Goal: Information Seeking & Learning: Learn about a topic

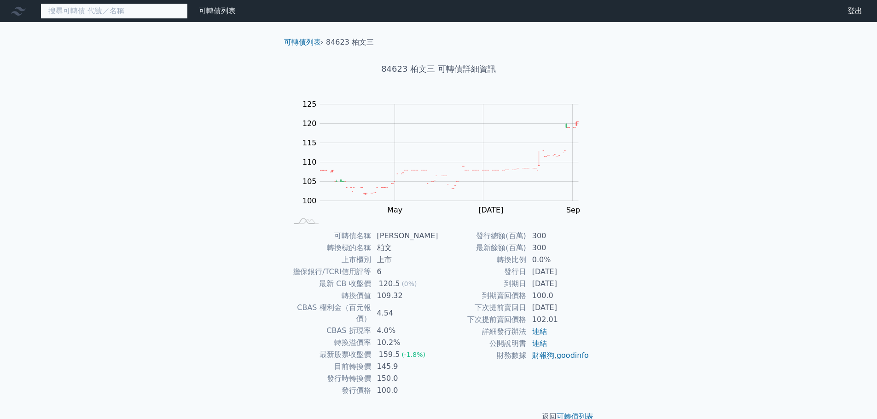
click at [122, 14] on input at bounding box center [113, 11] width 147 height 16
click at [116, 12] on input at bounding box center [113, 11] width 147 height 16
drag, startPoint x: 5, startPoint y: 1, endPoint x: 214, endPoint y: 148, distance: 255.3
click at [214, 148] on div "可轉債列表 財務數據 可轉債列表 財務數據 登出 登出 可轉債列表 › 84623 柏文三 84623 柏文三 可轉債詳細資訊 Zoom Out 100 90…" at bounding box center [438, 218] width 877 height 437
click at [137, 16] on input at bounding box center [113, 11] width 147 height 16
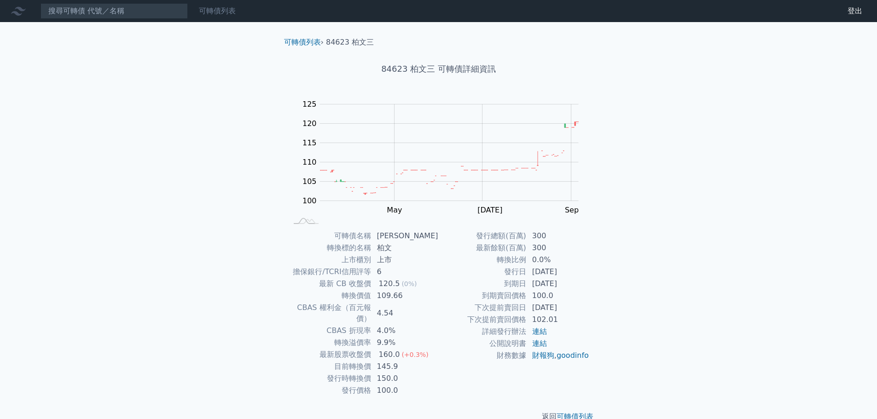
click at [212, 12] on link "可轉債列表" at bounding box center [217, 10] width 37 height 9
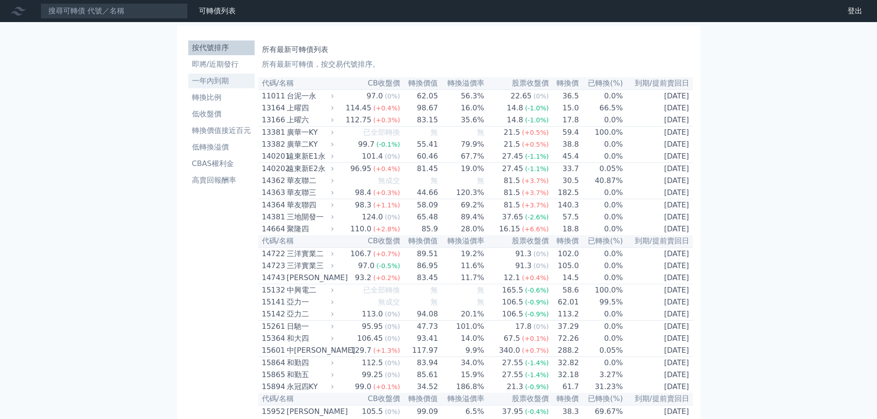
click at [229, 82] on li "一年內到期" at bounding box center [221, 80] width 66 height 11
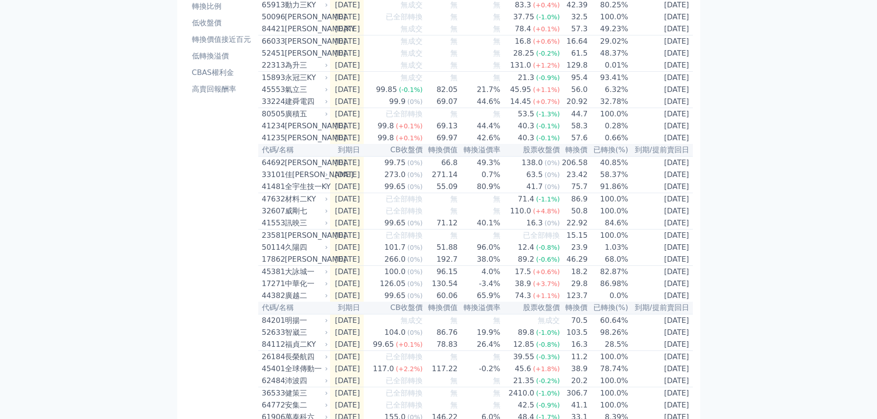
scroll to position [92, 0]
click at [294, 204] on div "材料二KY" at bounding box center [305, 198] width 41 height 11
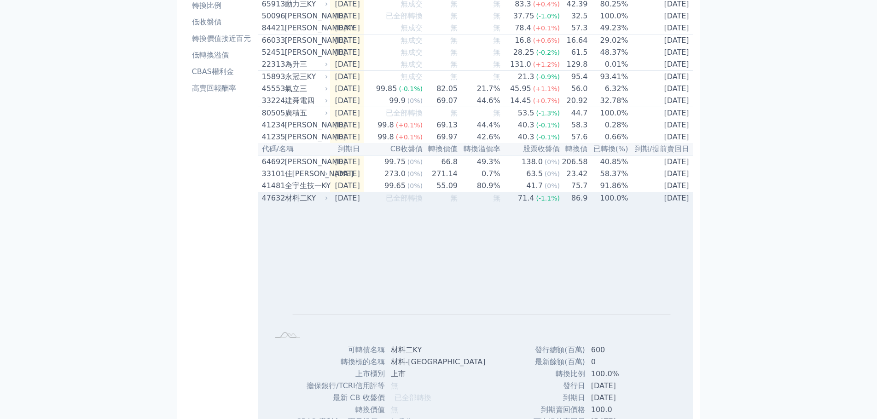
click at [269, 204] on div "47632" at bounding box center [272, 198] width 21 height 11
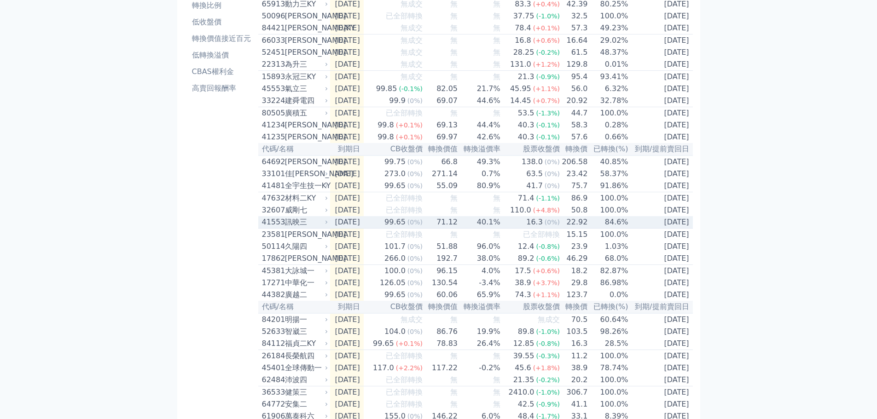
click at [272, 228] on div "41553" at bounding box center [272, 222] width 21 height 11
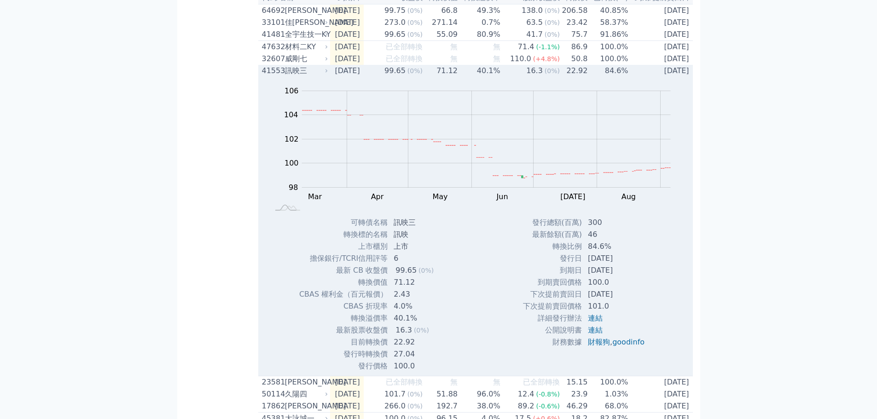
scroll to position [138, 0]
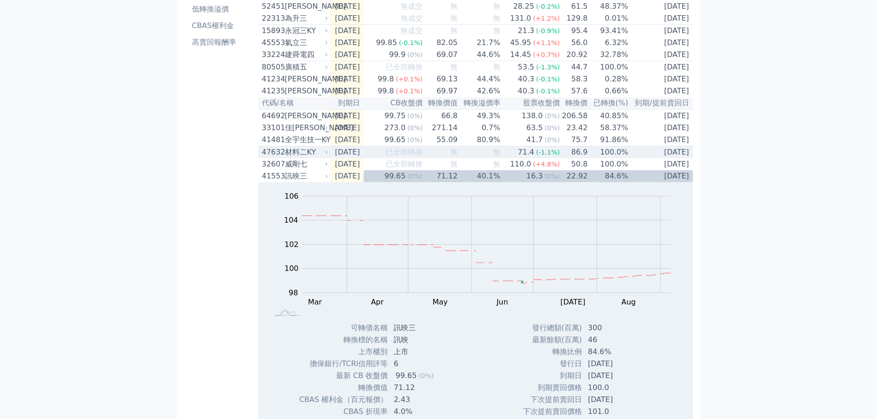
click at [290, 158] on div "材料二KY" at bounding box center [305, 152] width 41 height 11
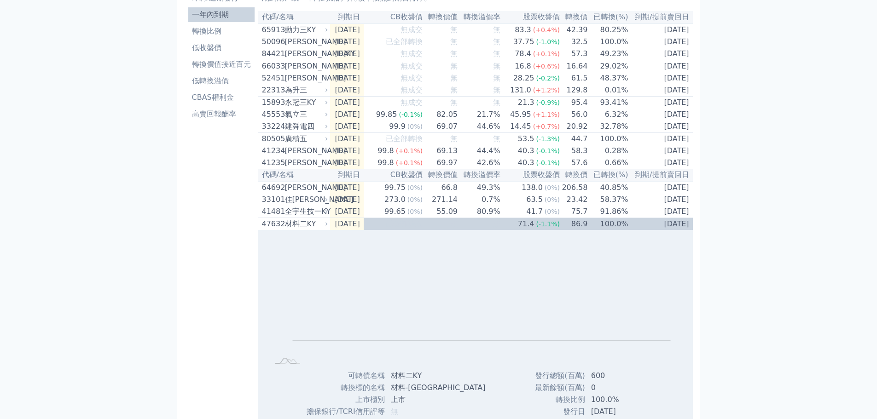
scroll to position [0, 0]
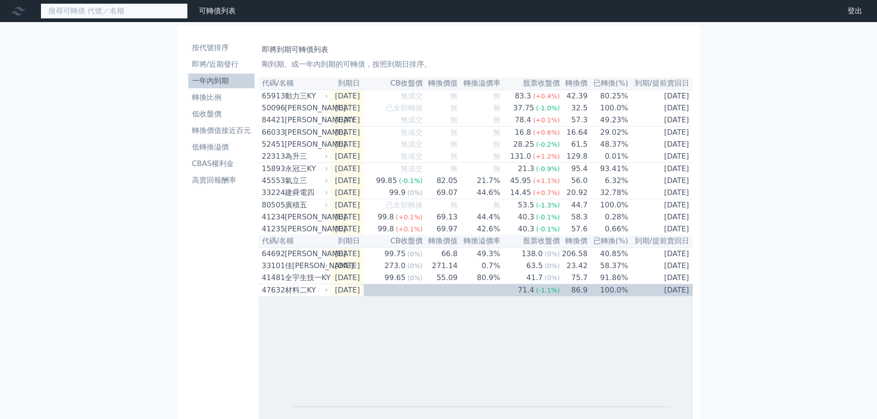
click at [120, 13] on input at bounding box center [113, 11] width 147 height 16
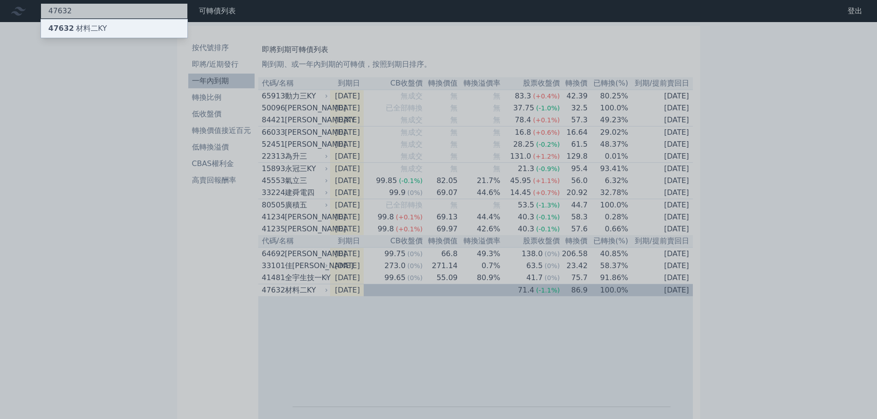
type input "47632"
click at [142, 21] on div "47632 材料[GEOGRAPHIC_DATA]" at bounding box center [114, 28] width 146 height 18
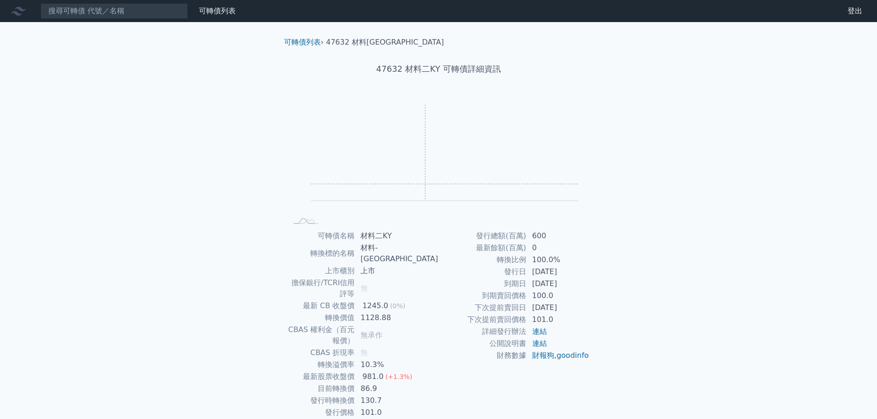
click at [425, 184] on rect "Chart" at bounding box center [444, 152] width 267 height 97
click at [298, 192] on rect at bounding box center [438, 162] width 294 height 129
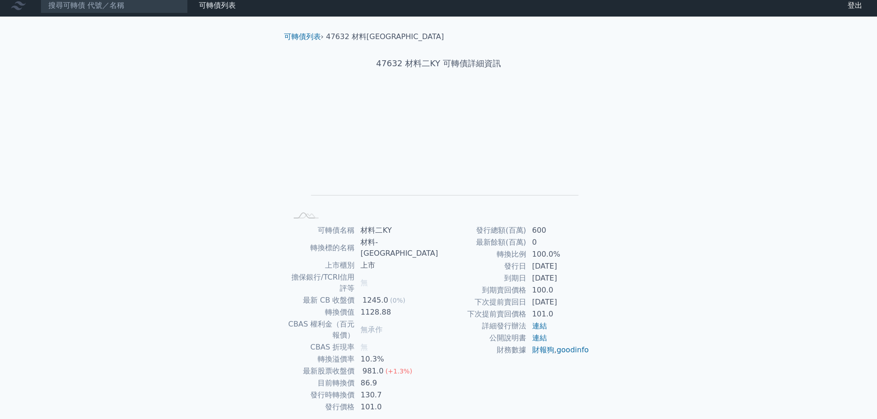
scroll to position [7, 0]
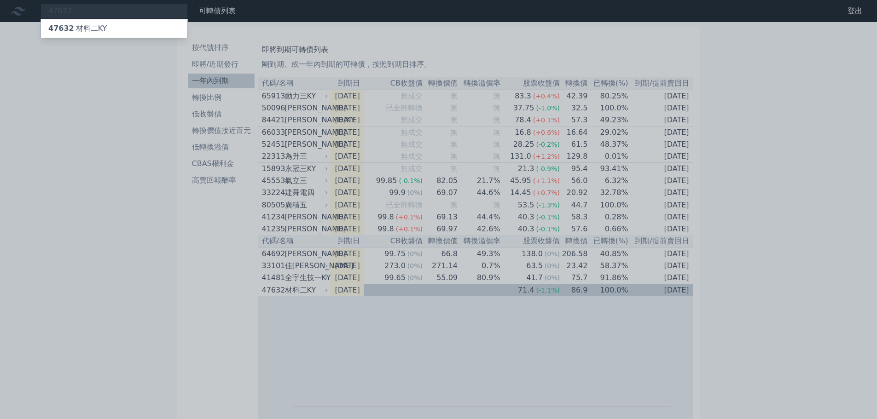
click at [98, 148] on div at bounding box center [438, 209] width 877 height 419
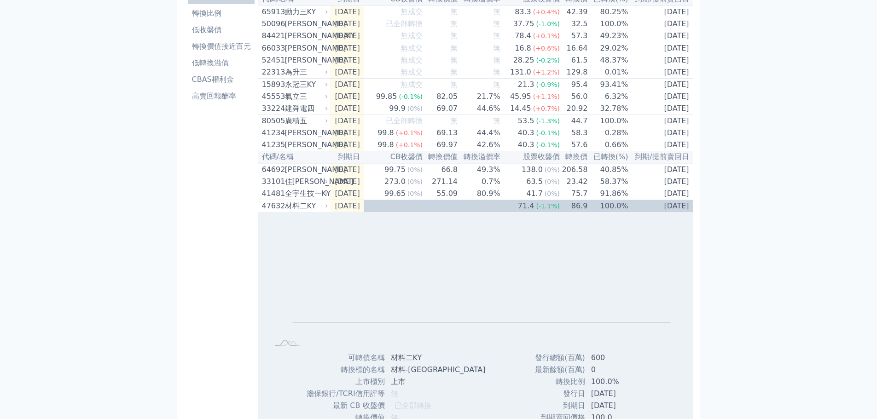
scroll to position [92, 0]
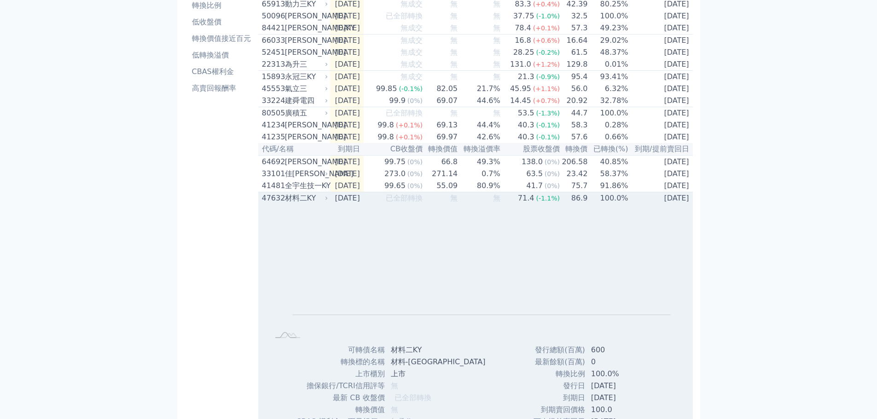
click at [282, 204] on div "47632" at bounding box center [272, 198] width 21 height 11
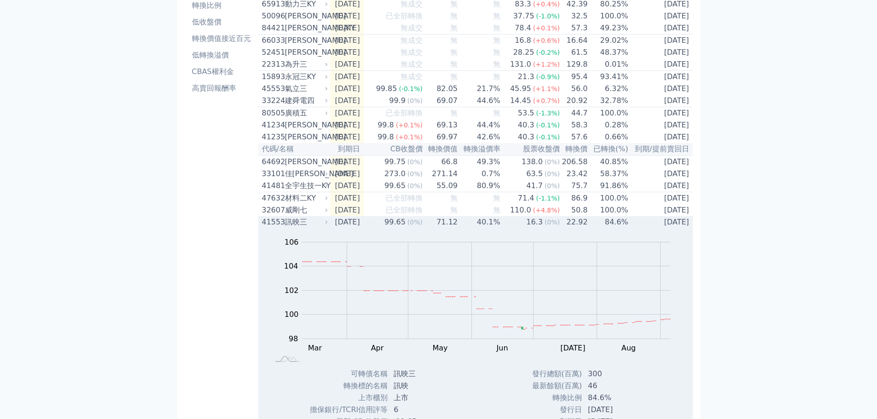
click at [292, 228] on div "訊映三" at bounding box center [305, 222] width 41 height 11
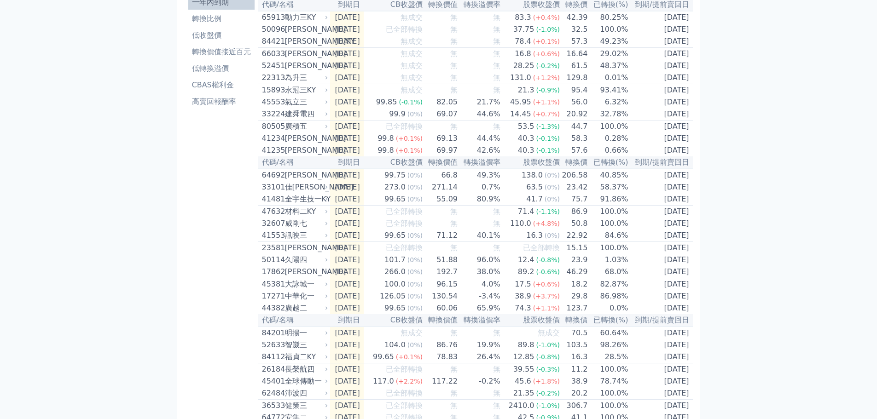
scroll to position [0, 0]
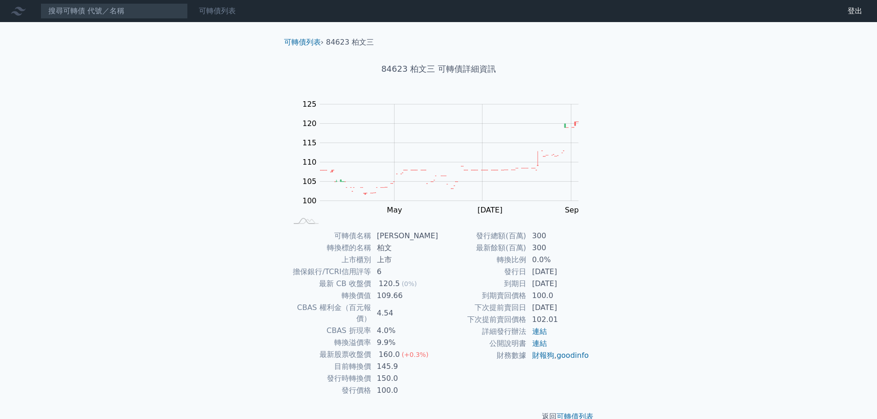
click at [213, 12] on link "可轉債列表" at bounding box center [217, 10] width 37 height 9
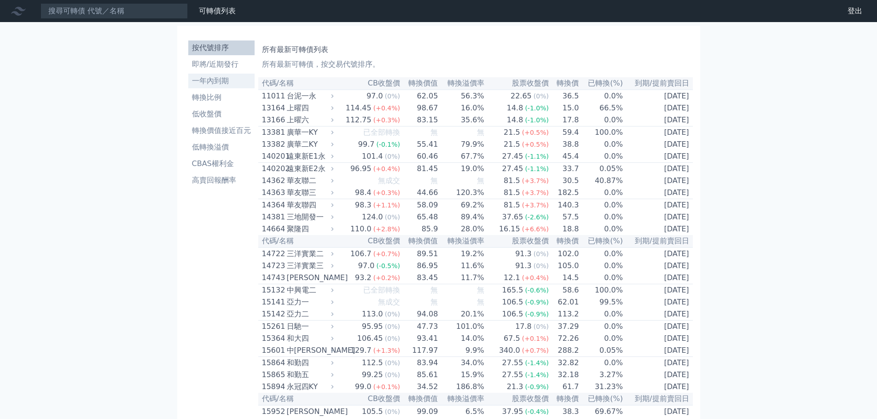
click at [221, 83] on li "一年內到期" at bounding box center [221, 80] width 66 height 11
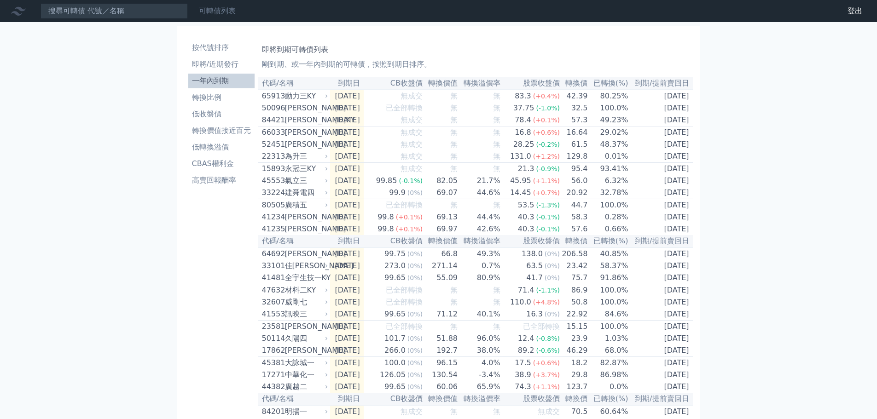
click at [202, 7] on link "可轉債列表" at bounding box center [217, 10] width 37 height 9
